Goal: Navigation & Orientation: Find specific page/section

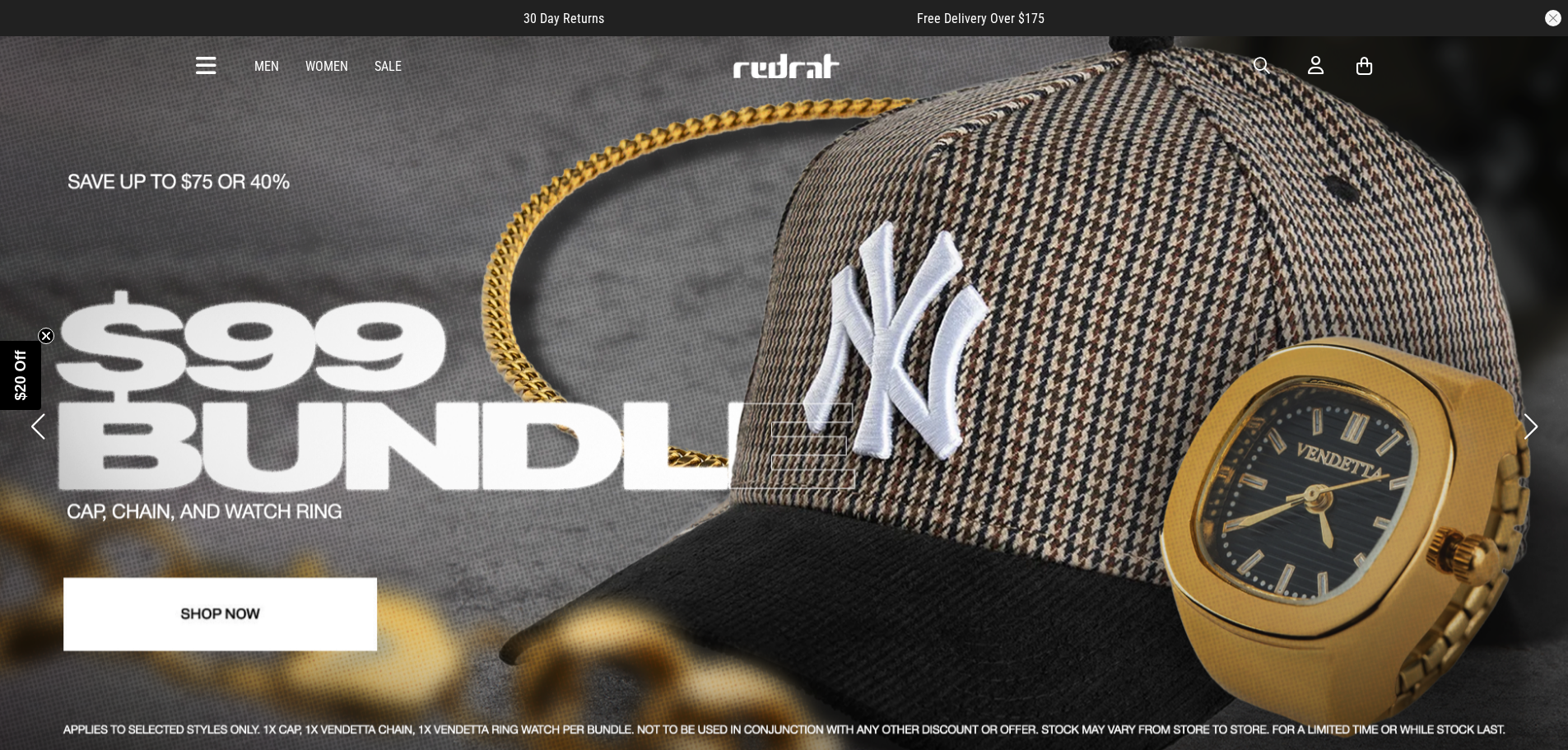
click at [43, 330] on circle "Close teaser" at bounding box center [46, 336] width 15 height 15
click at [48, 340] on link "2 / 4" at bounding box center [784, 407] width 1568 height 744
click at [32, 409] on button "Previous slide" at bounding box center [37, 427] width 22 height 37
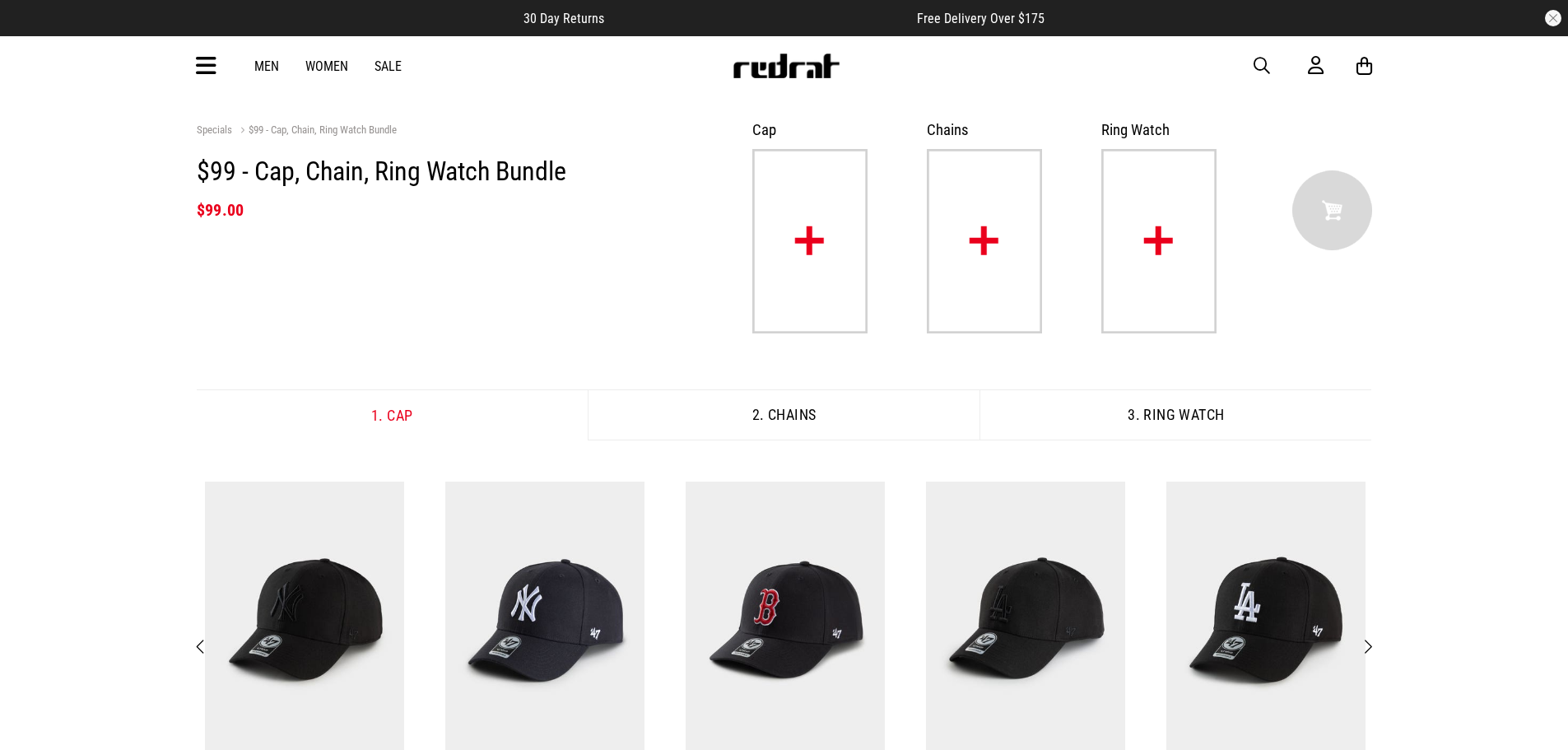
click at [262, 63] on link "Men" at bounding box center [266, 66] width 25 height 15
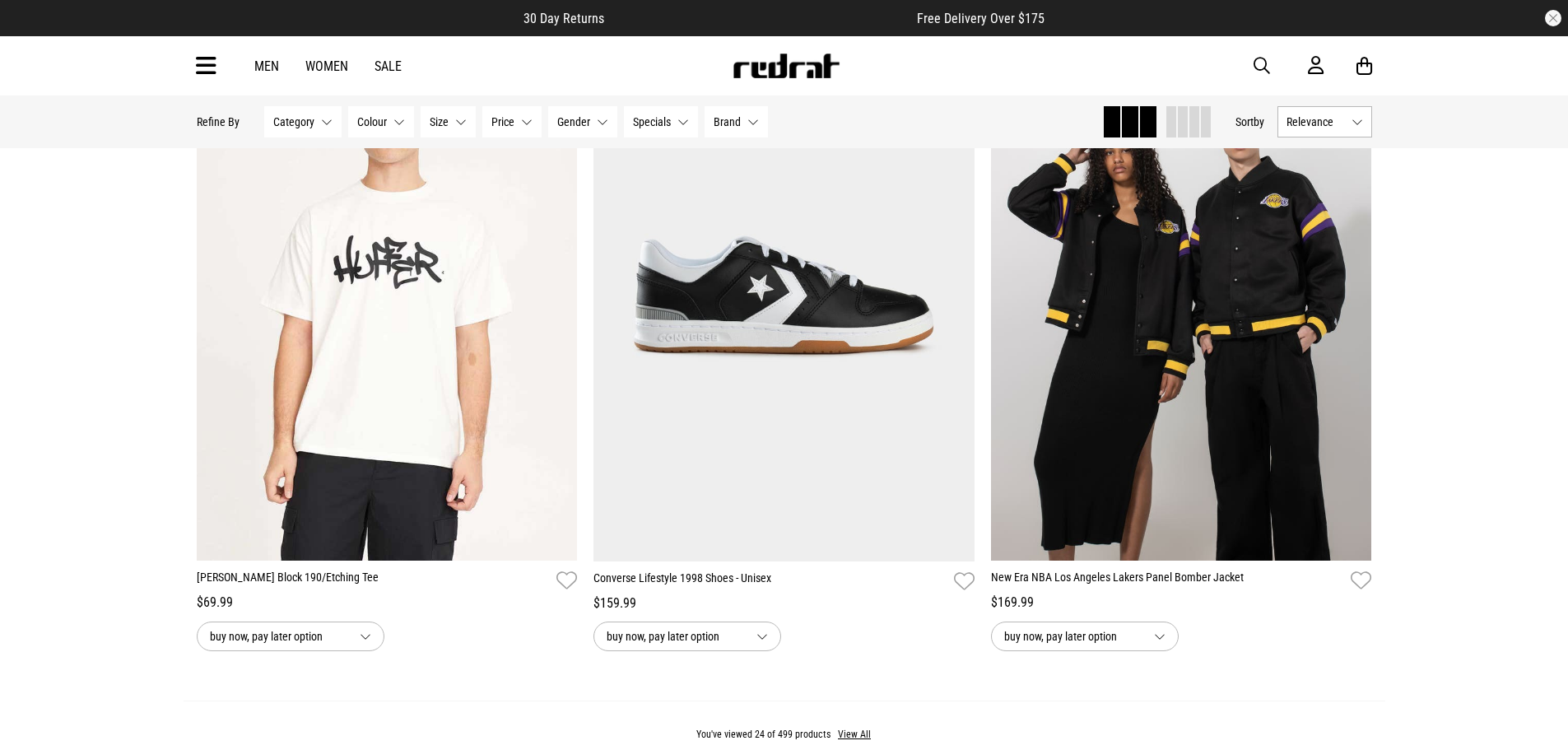
scroll to position [5432, 0]
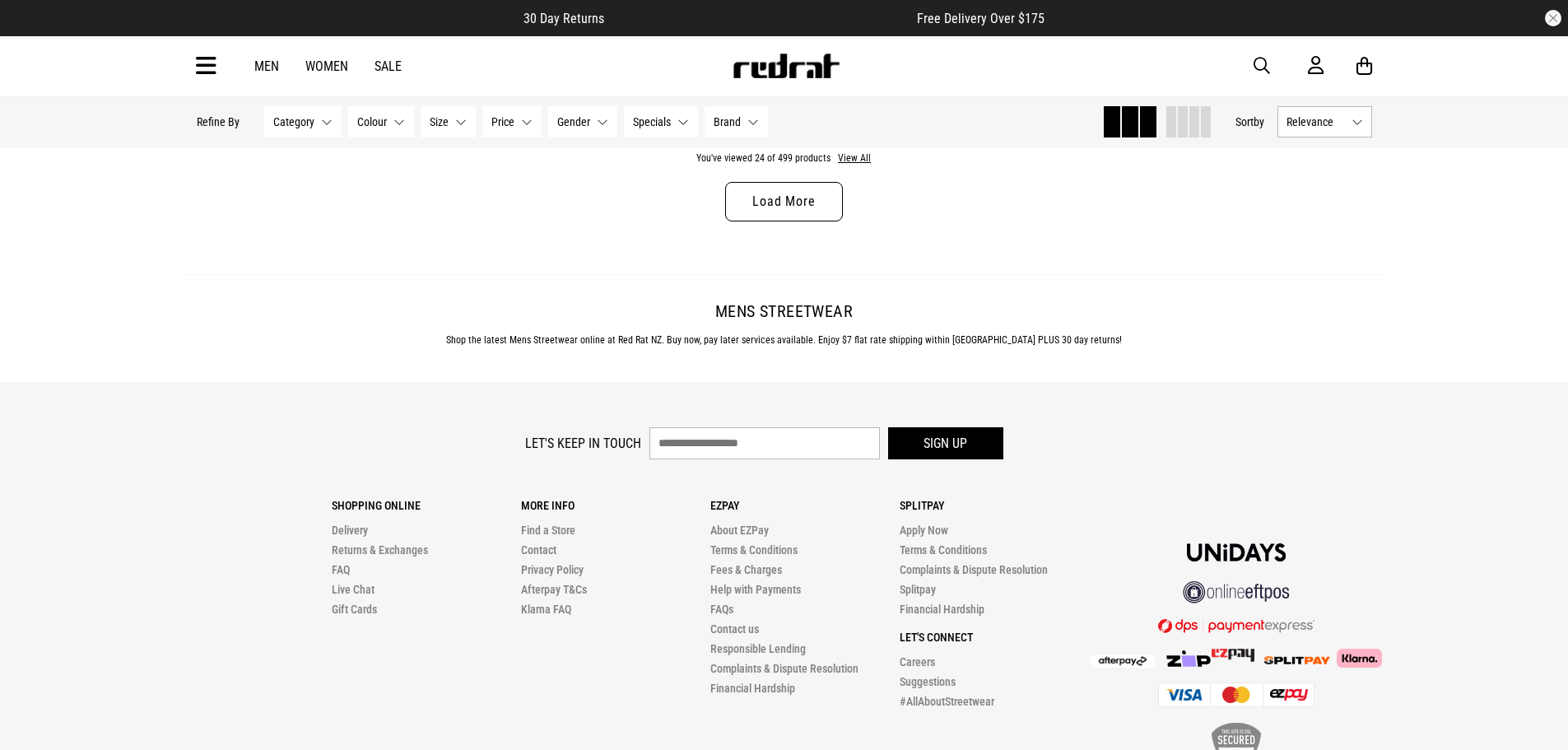
click at [270, 64] on link "Men" at bounding box center [266, 66] width 25 height 15
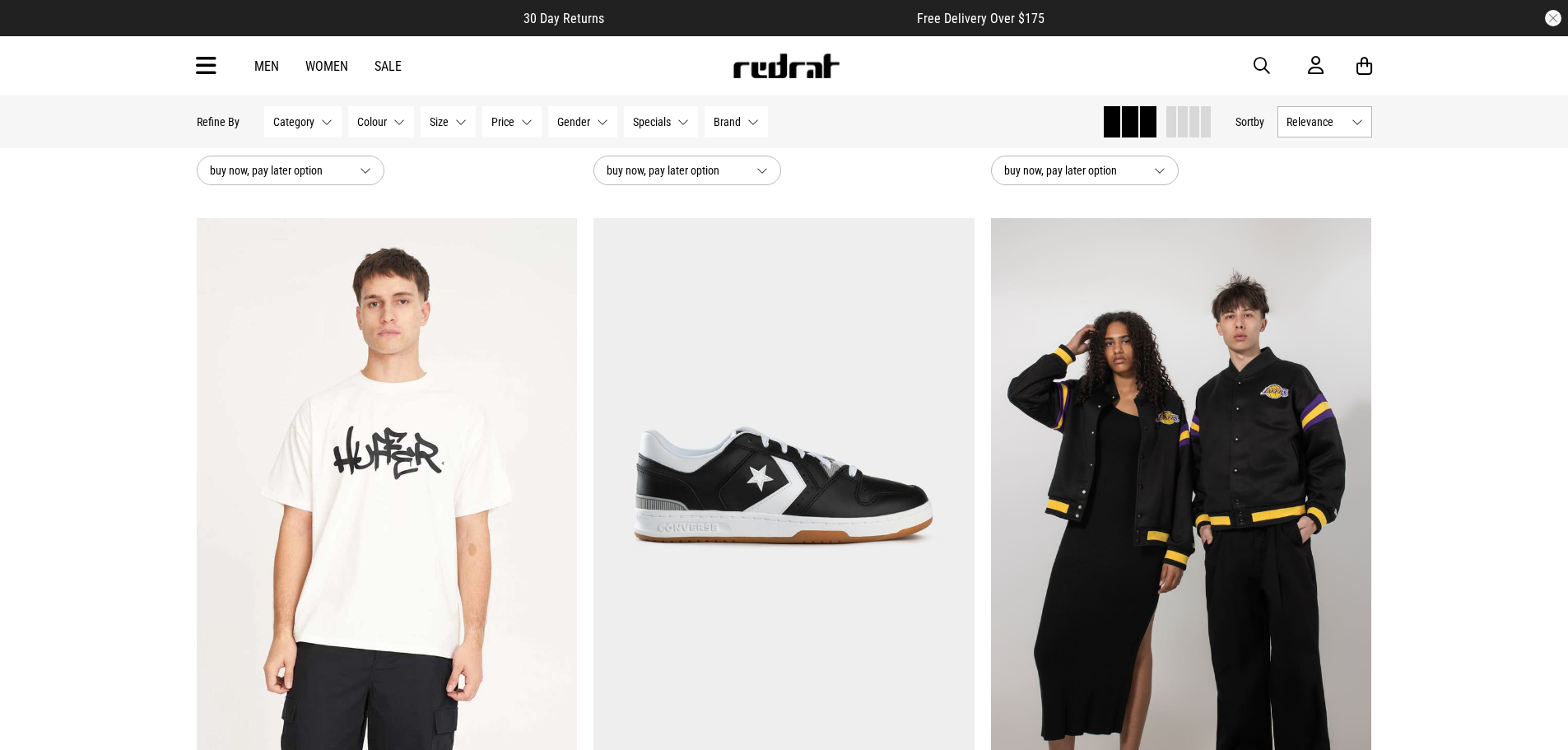
scroll to position [4599, 0]
